Goal: Find specific page/section: Find specific page/section

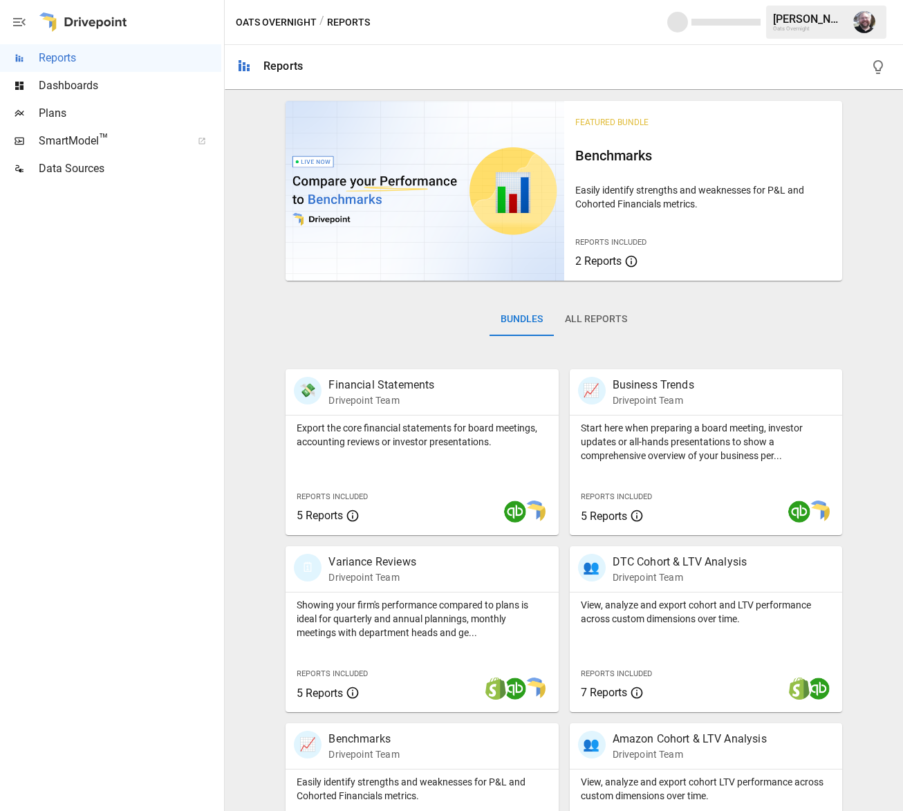
click at [63, 140] on span "SmartModel ™" at bounding box center [111, 141] width 144 height 17
click at [57, 77] on span "Dashboards" at bounding box center [130, 85] width 182 height 17
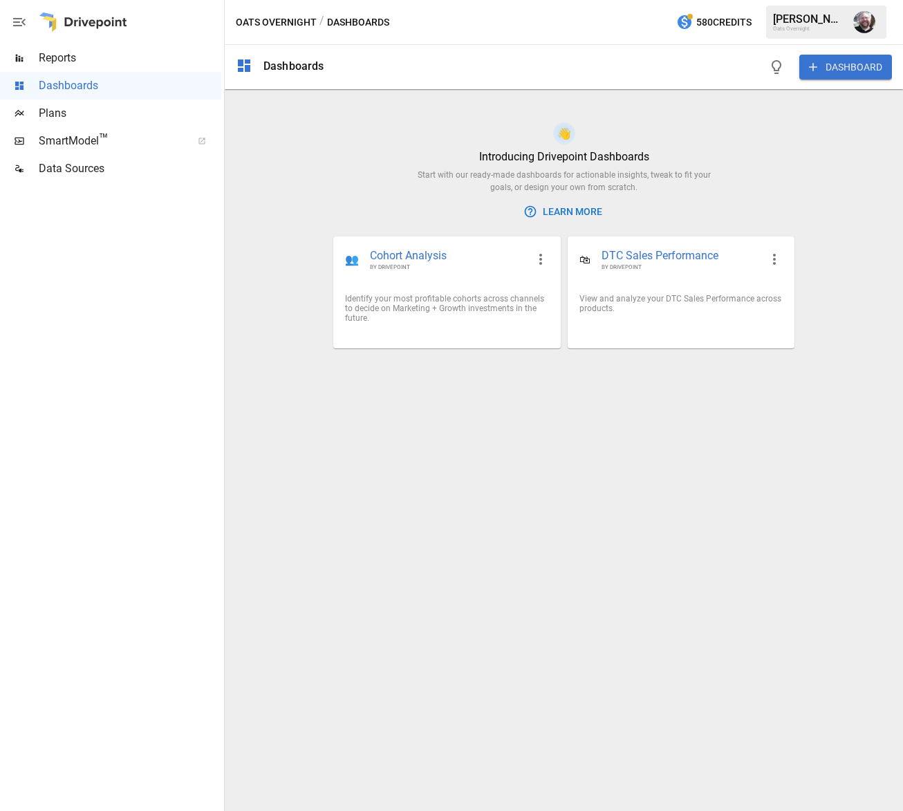
click at [54, 142] on span "SmartModel ™" at bounding box center [111, 141] width 144 height 17
click at [73, 56] on span "Reports" at bounding box center [130, 58] width 182 height 17
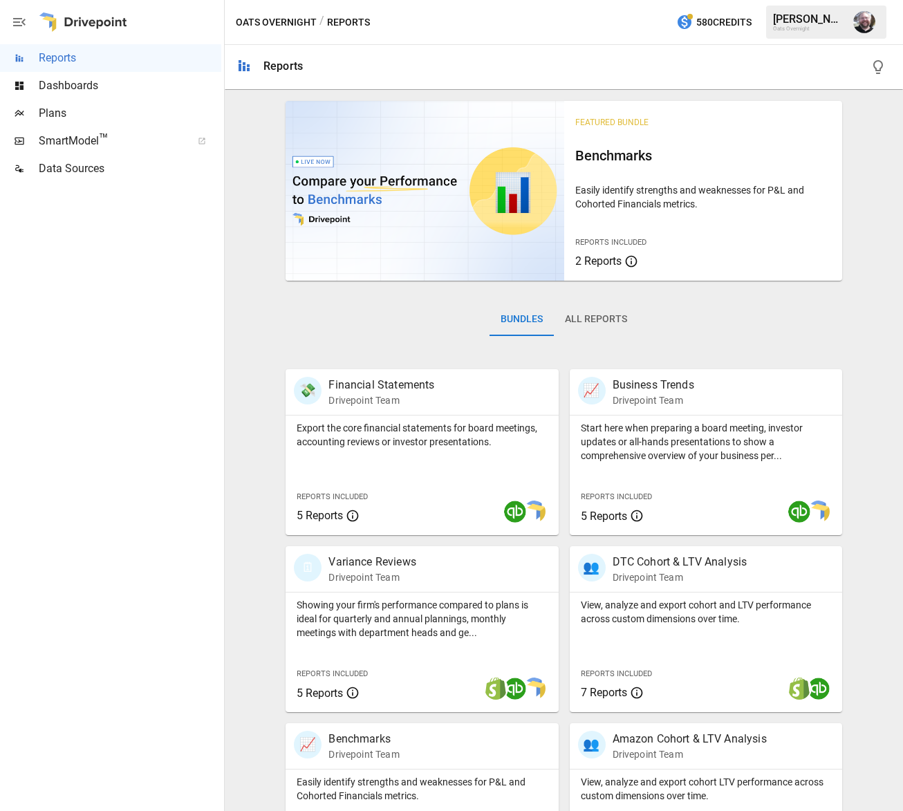
click at [52, 117] on span "Plans" at bounding box center [130, 113] width 182 height 17
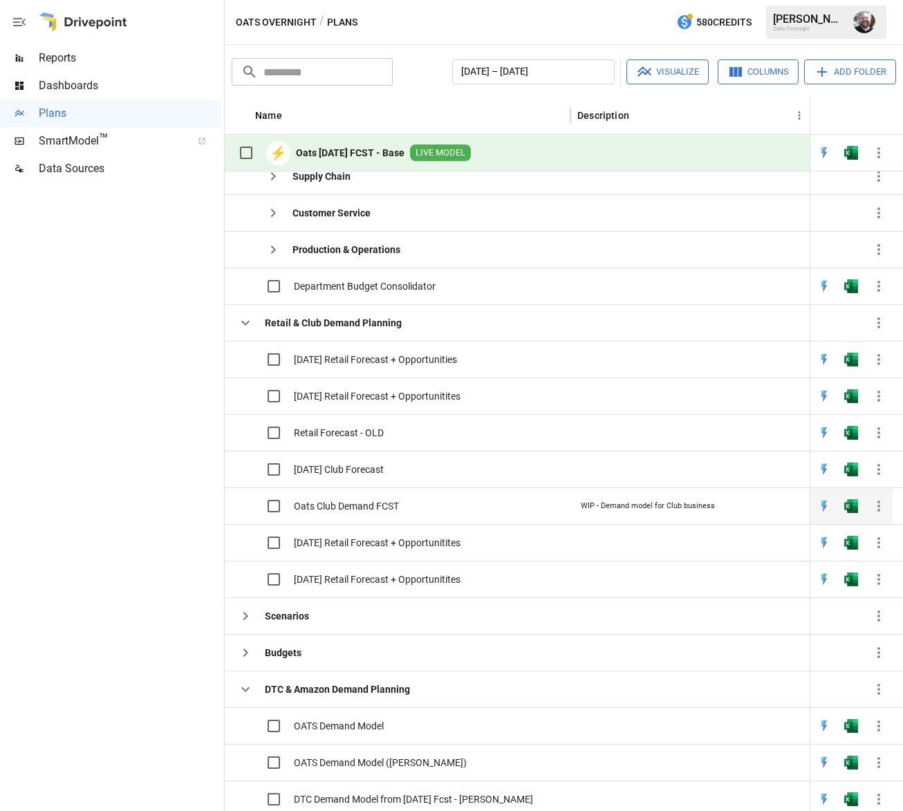
scroll to position [565, 0]
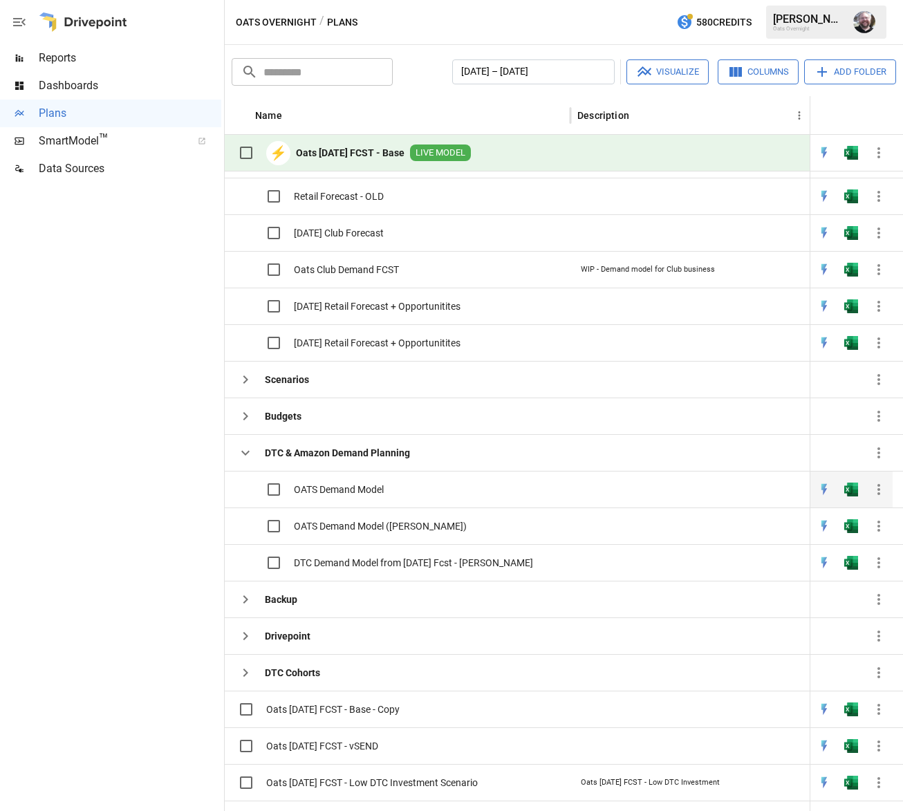
click at [338, 487] on span "OATS Demand Model" at bounding box center [339, 489] width 90 height 14
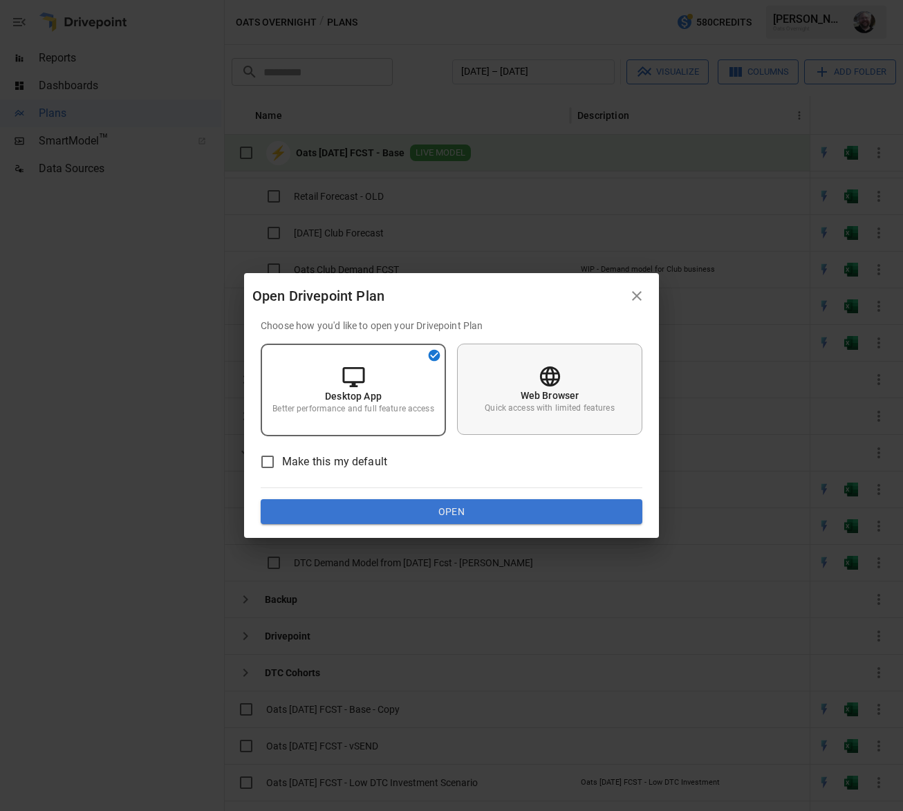
click at [588, 402] on p "Quick access with limited features" at bounding box center [548, 408] width 129 height 12
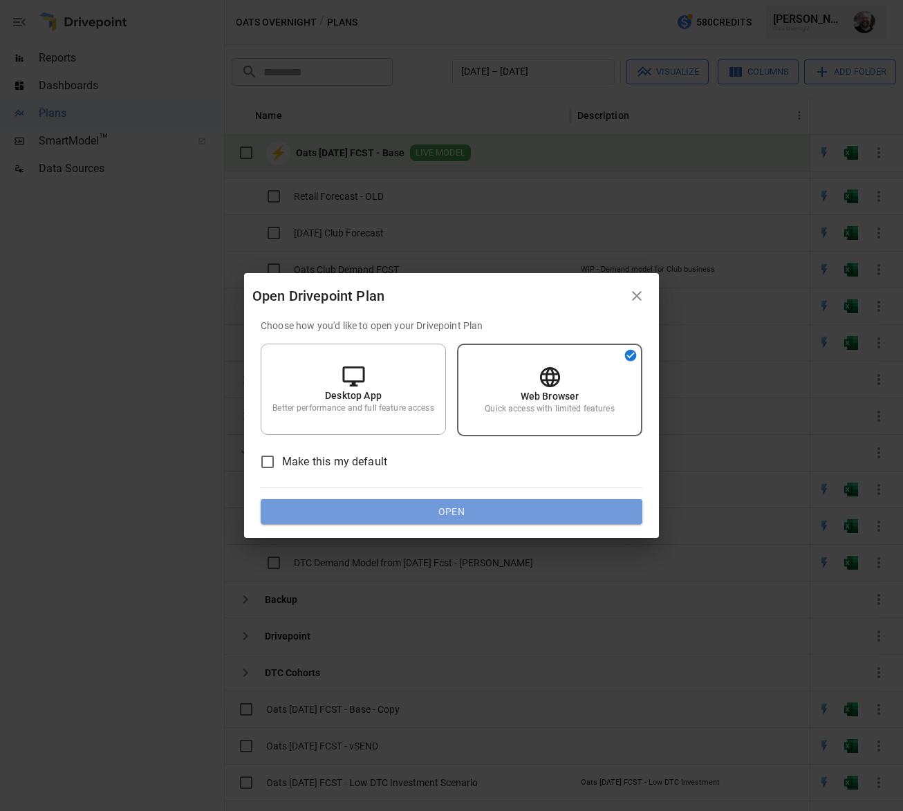
click at [415, 503] on button "Open" at bounding box center [451, 511] width 381 height 25
